Goal: Task Accomplishment & Management: Use online tool/utility

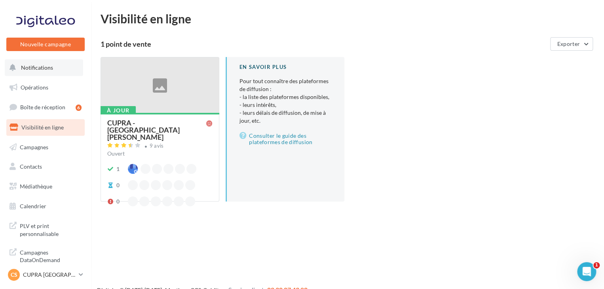
click at [63, 71] on button "Notifications" at bounding box center [44, 67] width 78 height 17
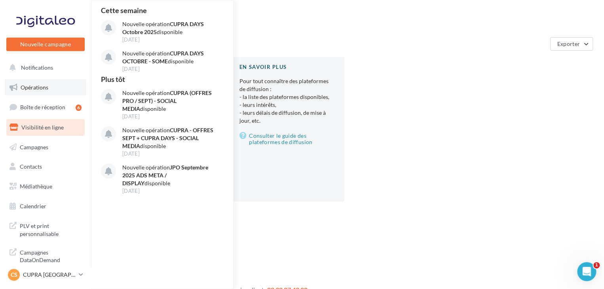
click at [64, 90] on link "Opérations" at bounding box center [46, 87] width 82 height 17
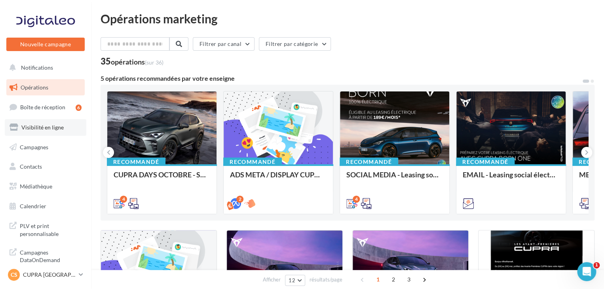
click at [67, 126] on link "Visibilité en ligne" at bounding box center [46, 127] width 82 height 17
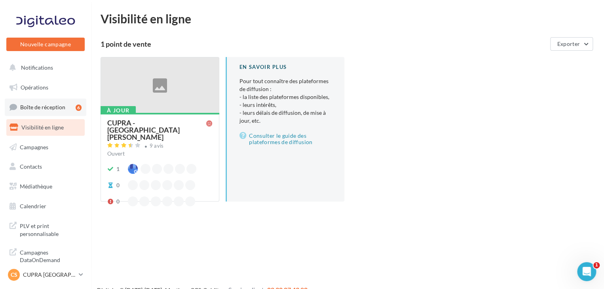
click at [69, 106] on link "Boîte de réception 6" at bounding box center [46, 107] width 82 height 17
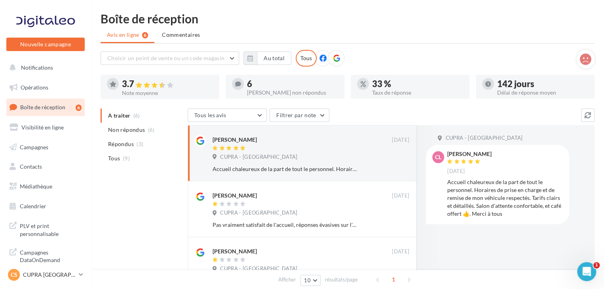
click at [323, 60] on icon at bounding box center [323, 58] width 7 height 7
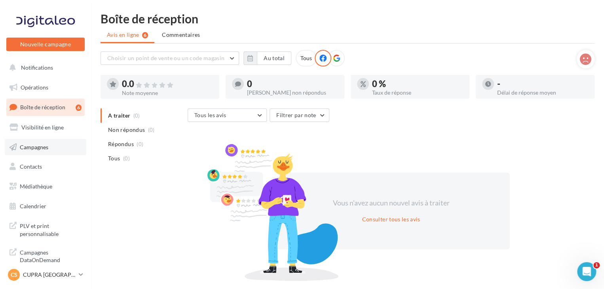
click at [62, 147] on link "Campagnes" at bounding box center [46, 147] width 82 height 17
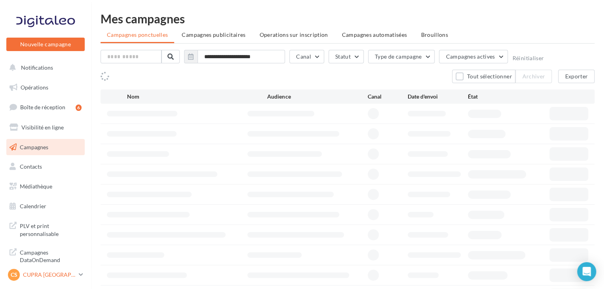
click at [59, 274] on p "CUPRA [GEOGRAPHIC_DATA][PERSON_NAME]" at bounding box center [49, 275] width 53 height 8
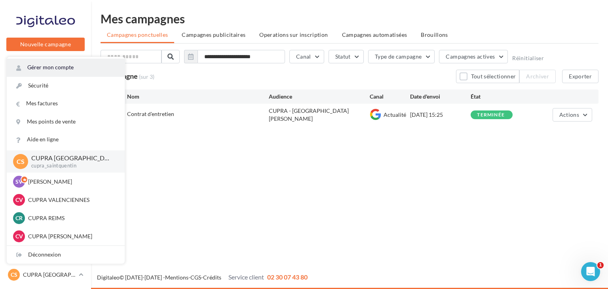
click at [76, 73] on link "Gérer mon compte" at bounding box center [66, 68] width 118 height 18
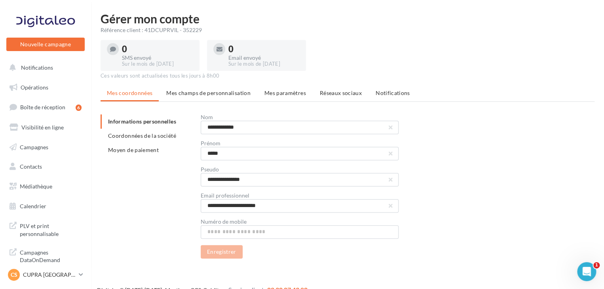
scroll to position [13, 0]
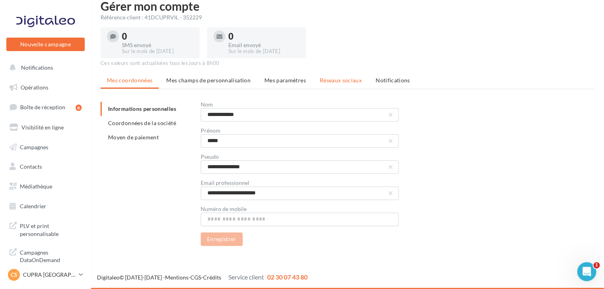
click at [348, 83] on span "Réseaux sociaux" at bounding box center [341, 80] width 42 height 7
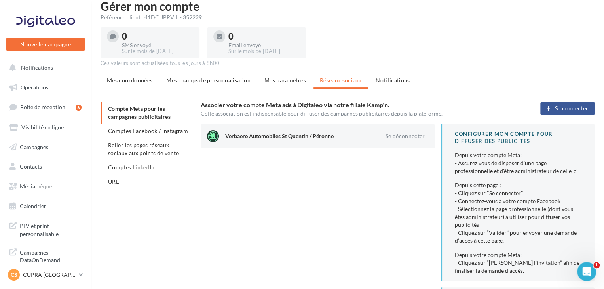
click at [546, 108] on button "Se connecter" at bounding box center [568, 108] width 54 height 13
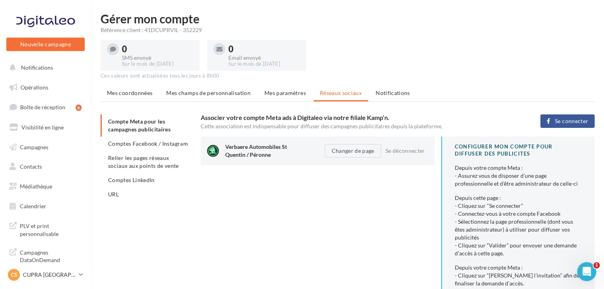
click at [562, 119] on span "Se connecter" at bounding box center [571, 121] width 33 height 6
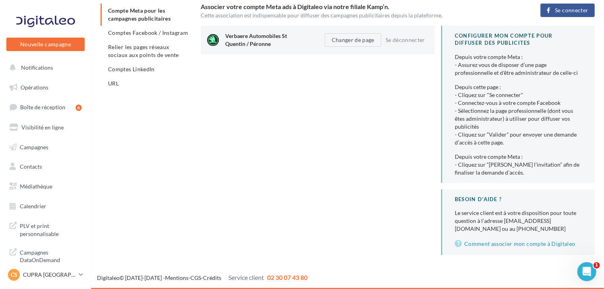
scroll to position [38, 0]
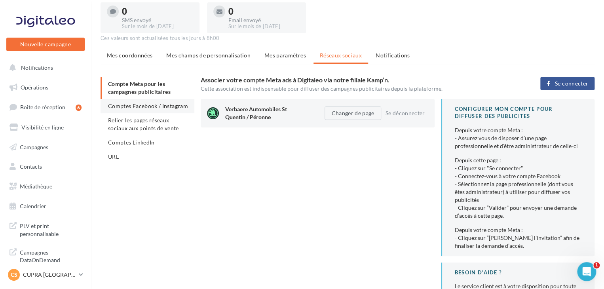
click at [168, 104] on span "Comptes Facebook / Instagram" at bounding box center [148, 106] width 80 height 7
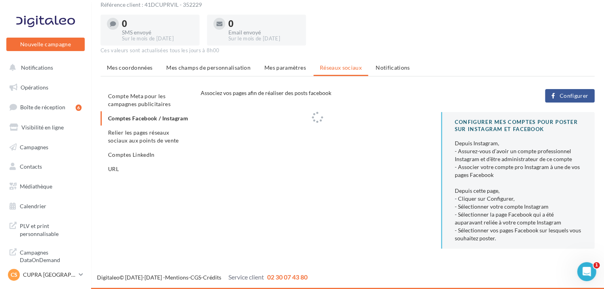
scroll to position [25, 0]
click at [152, 104] on span "Compte Meta pour les campagnes publicitaires" at bounding box center [139, 100] width 63 height 15
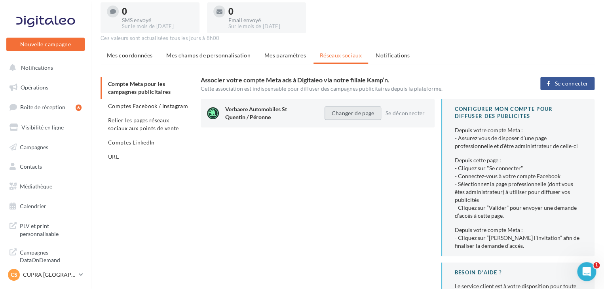
click at [355, 111] on button "Changer de page" at bounding box center [353, 113] width 56 height 13
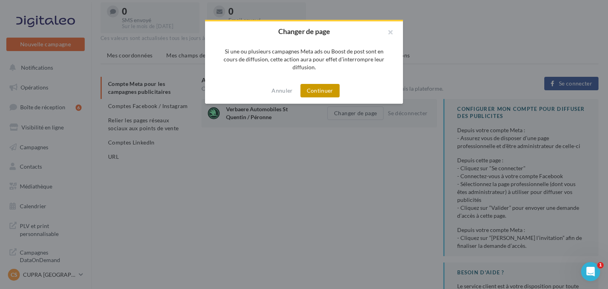
click at [328, 89] on button "Continuer" at bounding box center [320, 90] width 39 height 13
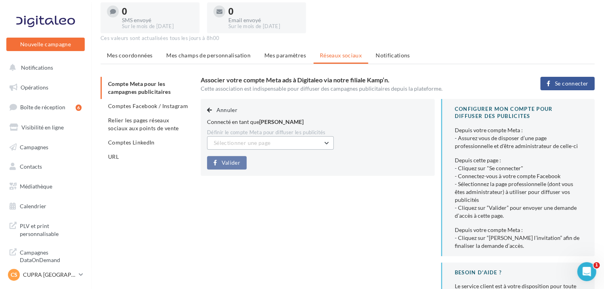
click at [318, 142] on button "Sélectionner une page" at bounding box center [270, 142] width 127 height 13
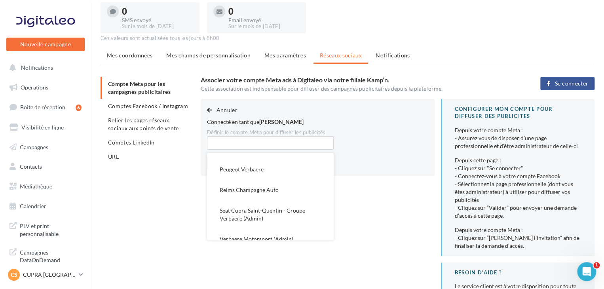
scroll to position [309, 0]
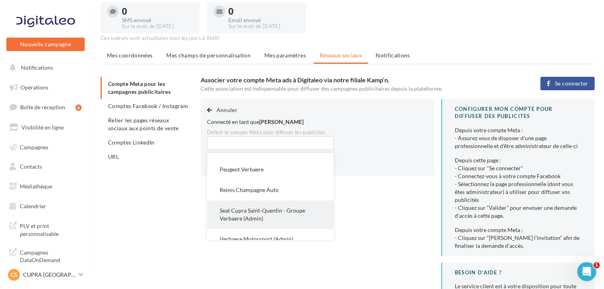
click at [276, 207] on span "Seat Cupra Saint-Quentin - Groupe Verbaere (Admin)" at bounding box center [263, 214] width 86 height 15
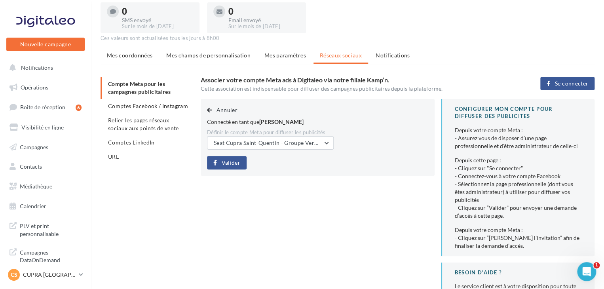
click at [231, 162] on span "Valider" at bounding box center [231, 163] width 19 height 6
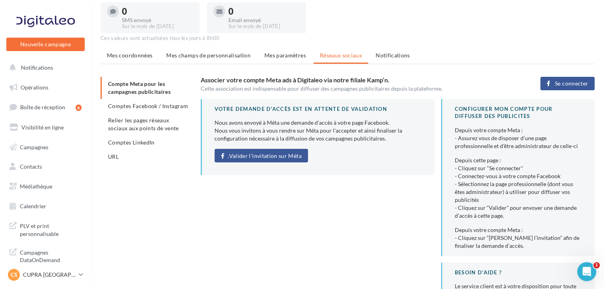
click at [230, 156] on span "Valider l'invitation sur Méta" at bounding box center [265, 156] width 72 height 6
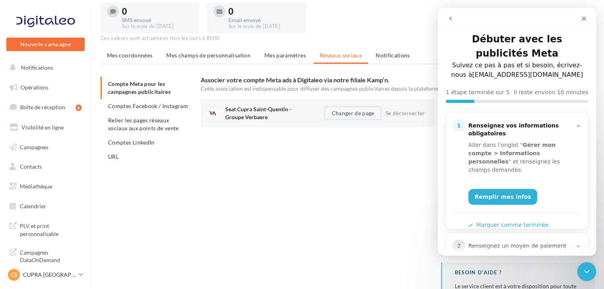
scroll to position [0, 0]
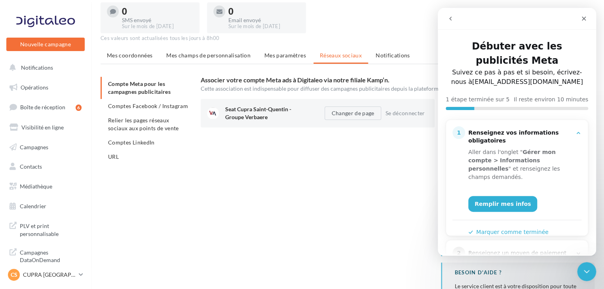
click at [389, 214] on div "Seat Cupra Saint-Quentin - Groupe Verbaere Changer de page Se déconnecter CONFI…" at bounding box center [401, 214] width 400 height 230
click at [584, 18] on icon "Fermer" at bounding box center [584, 19] width 4 height 4
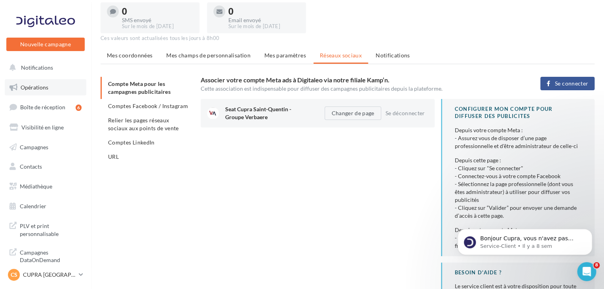
click at [55, 88] on link "Opérations" at bounding box center [46, 87] width 82 height 17
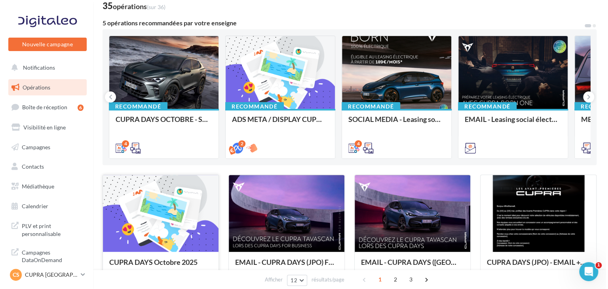
scroll to position [77, 0]
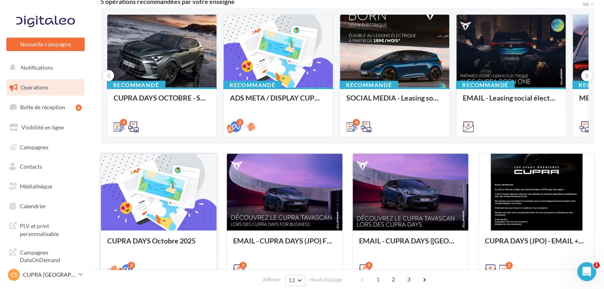
click at [151, 198] on div at bounding box center [159, 193] width 116 height 78
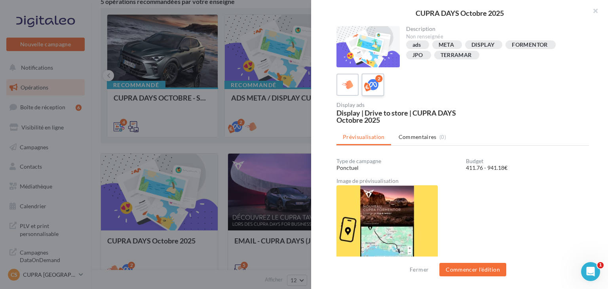
click at [379, 84] on div "2" at bounding box center [373, 85] width 15 height 15
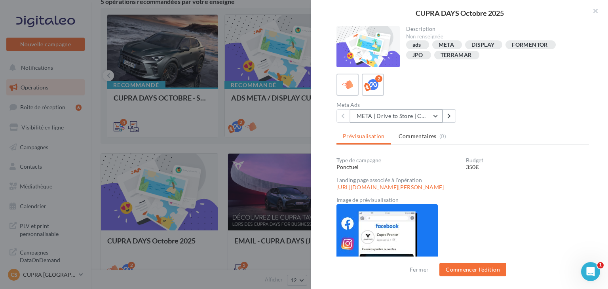
click at [390, 115] on button "META | Drive to Store | CUPRA DAYS Octobre 2025" at bounding box center [396, 115] width 93 height 13
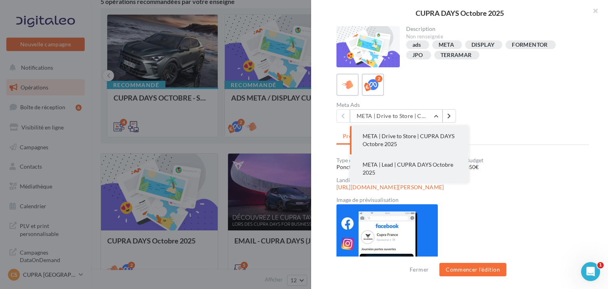
click at [406, 166] on span "META | Lead | CUPRA DAYS Octobre 2025" at bounding box center [408, 168] width 91 height 15
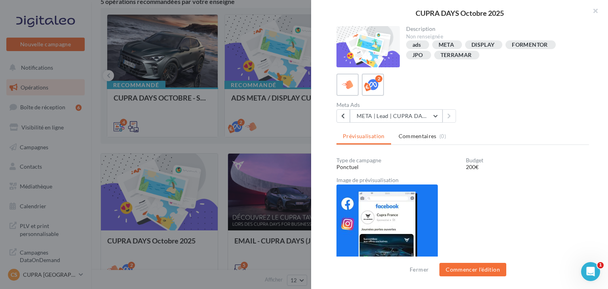
scroll to position [9, 0]
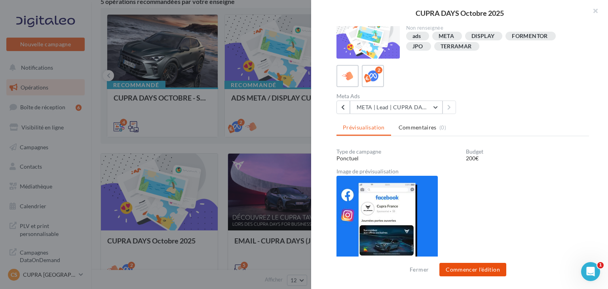
click at [474, 272] on button "Commencer l'édition" at bounding box center [473, 269] width 67 height 13
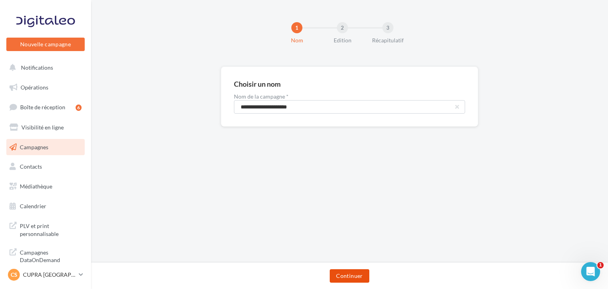
click at [357, 278] on button "Continuer" at bounding box center [349, 275] width 39 height 13
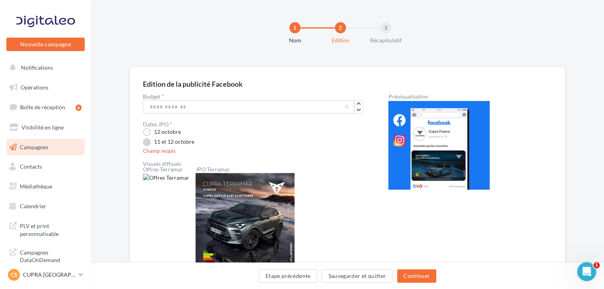
click at [187, 139] on label "11 et 12 octobre" at bounding box center [168, 142] width 51 height 8
click at [151, 105] on input "***" at bounding box center [249, 106] width 212 height 13
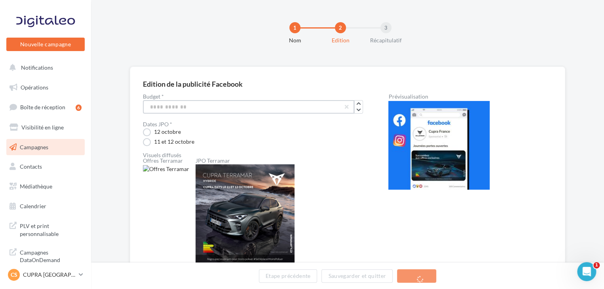
type input "***"
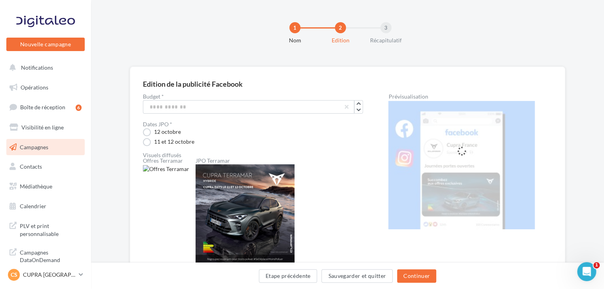
click at [264, 128] on div "12 octobre" at bounding box center [253, 132] width 220 height 8
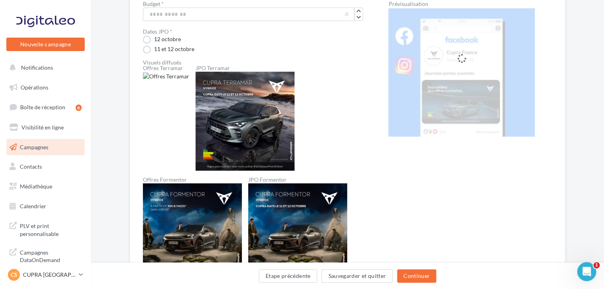
scroll to position [38, 0]
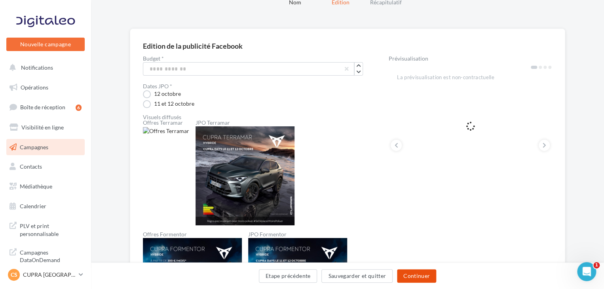
click at [428, 280] on button "Continuer" at bounding box center [416, 275] width 39 height 13
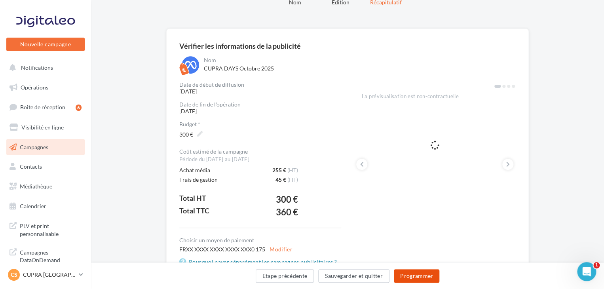
click at [433, 271] on button "Programmer" at bounding box center [417, 275] width 46 height 13
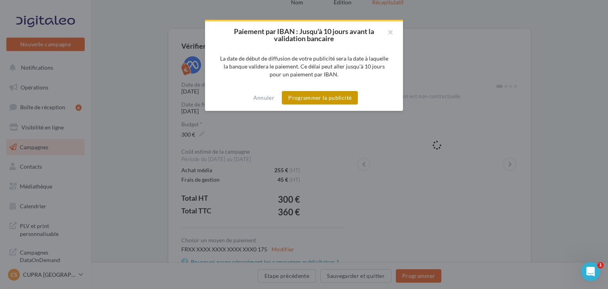
click at [343, 97] on button "Programmer la publicité" at bounding box center [320, 97] width 76 height 13
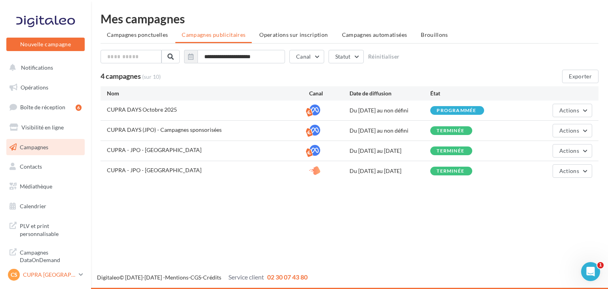
click at [66, 276] on p "CUPRA [GEOGRAPHIC_DATA][PERSON_NAME]" at bounding box center [49, 275] width 53 height 8
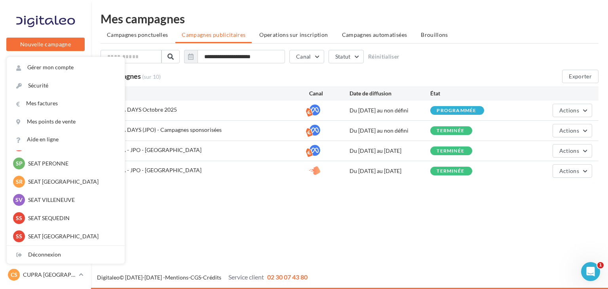
scroll to position [122, 0]
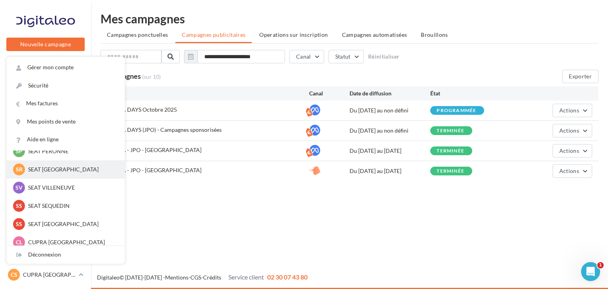
click at [54, 170] on p "SEAT [GEOGRAPHIC_DATA]" at bounding box center [71, 170] width 87 height 8
